Goal: Task Accomplishment & Management: Use online tool/utility

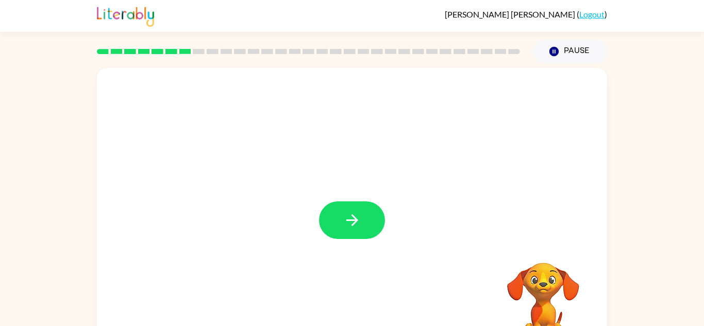
click at [371, 235] on button "button" at bounding box center [352, 221] width 66 height 38
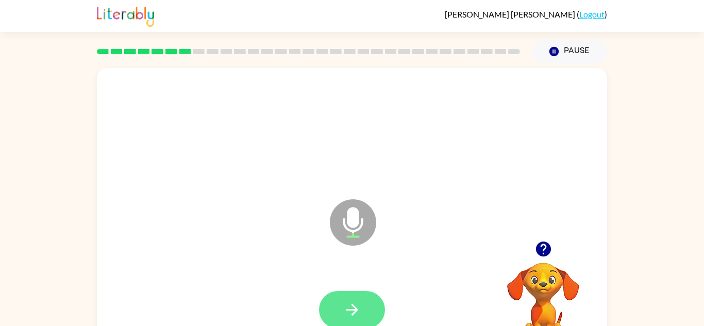
click at [351, 298] on button "button" at bounding box center [352, 310] width 66 height 38
click at [353, 304] on icon "button" at bounding box center [352, 310] width 18 height 18
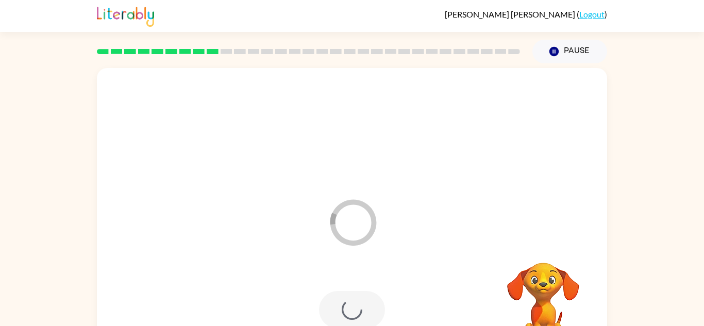
click at [353, 304] on div at bounding box center [352, 310] width 66 height 38
click at [358, 308] on div at bounding box center [352, 310] width 66 height 38
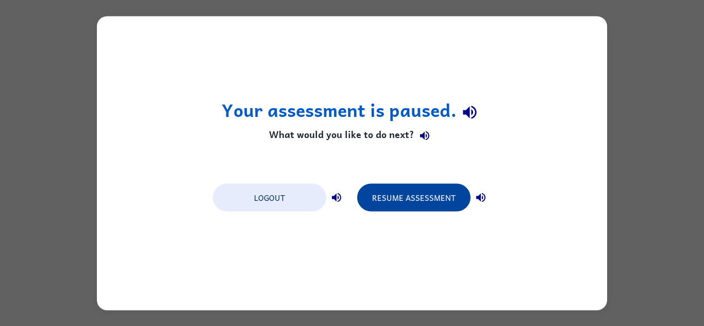
click at [420, 201] on button "Resume Assessment" at bounding box center [413, 198] width 113 height 28
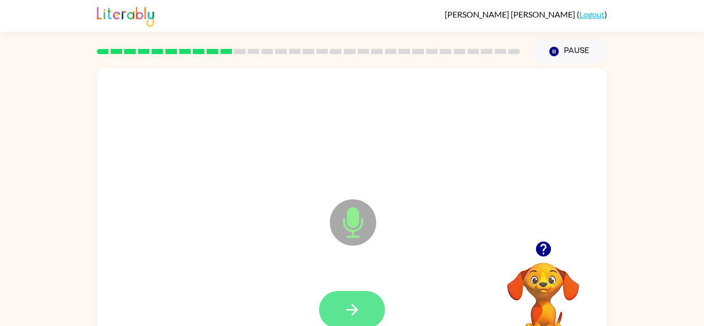
click at [348, 306] on icon "button" at bounding box center [352, 310] width 18 height 18
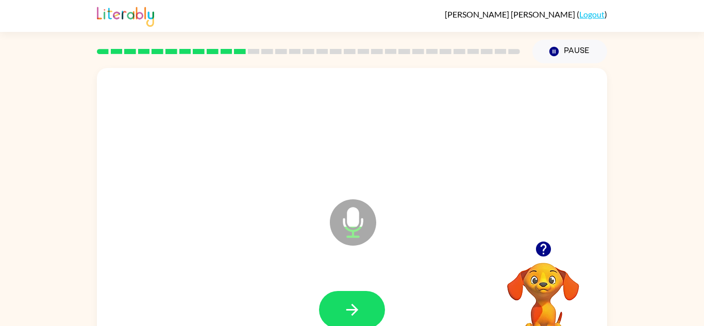
click at [348, 306] on icon "button" at bounding box center [352, 310] width 18 height 18
click at [355, 318] on icon "button" at bounding box center [352, 310] width 18 height 18
click at [340, 323] on button "button" at bounding box center [352, 310] width 66 height 38
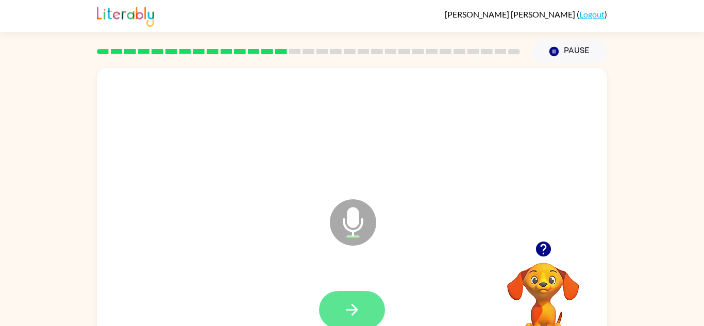
click at [352, 301] on icon "button" at bounding box center [352, 310] width 18 height 18
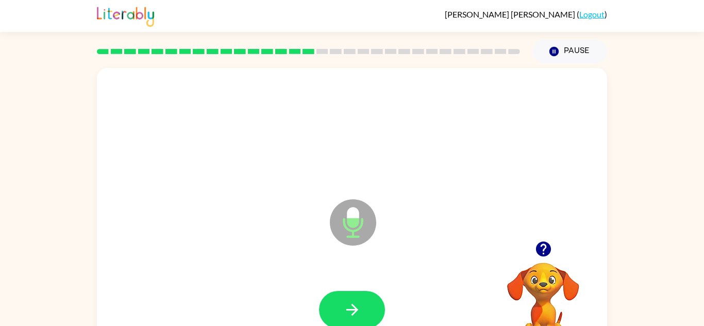
click at [352, 301] on icon "button" at bounding box center [352, 310] width 18 height 18
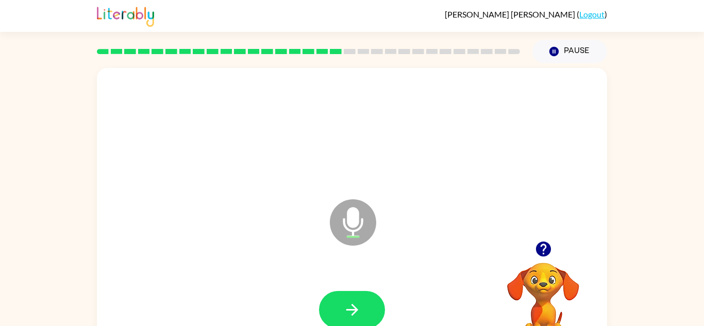
click at [352, 301] on icon "button" at bounding box center [352, 310] width 18 height 18
click at [349, 303] on icon "button" at bounding box center [352, 310] width 18 height 18
click at [353, 302] on icon "button" at bounding box center [352, 310] width 18 height 18
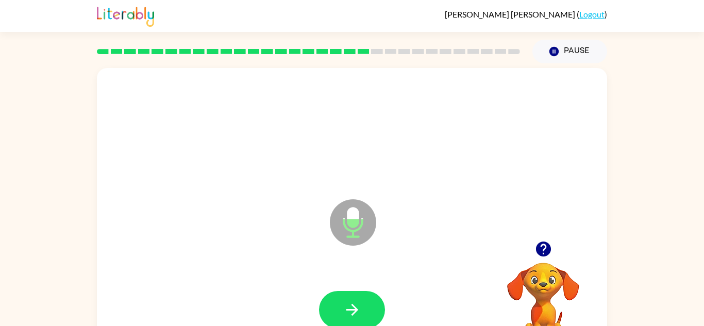
click at [353, 302] on icon "button" at bounding box center [352, 310] width 18 height 18
click at [353, 303] on icon "button" at bounding box center [352, 310] width 18 height 18
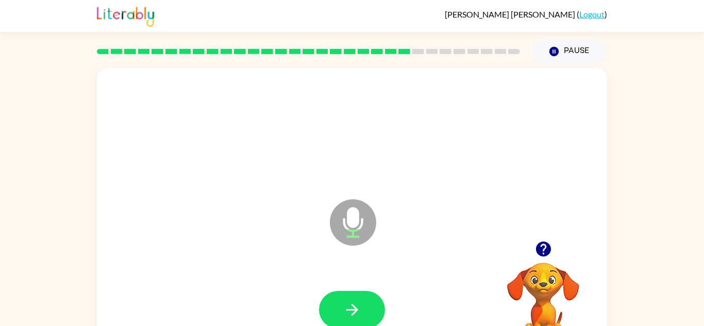
click at [353, 303] on icon "button" at bounding box center [352, 310] width 18 height 18
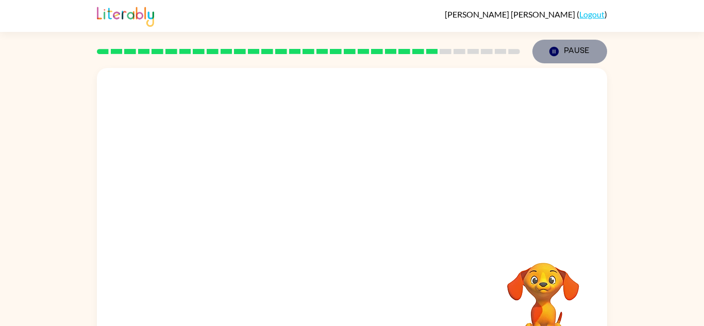
click at [559, 53] on icon "Pause" at bounding box center [553, 51] width 11 height 11
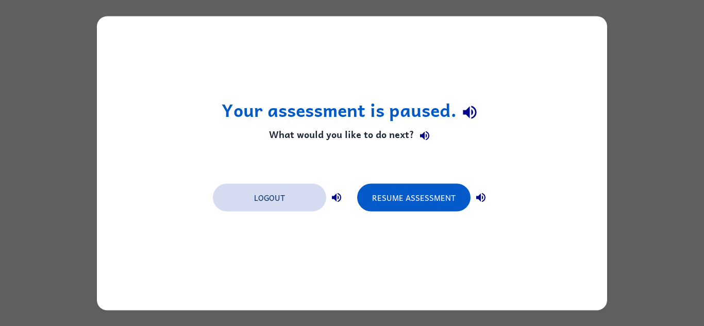
click at [293, 184] on button "Logout" at bounding box center [269, 198] width 113 height 28
